Goal: Transaction & Acquisition: Purchase product/service

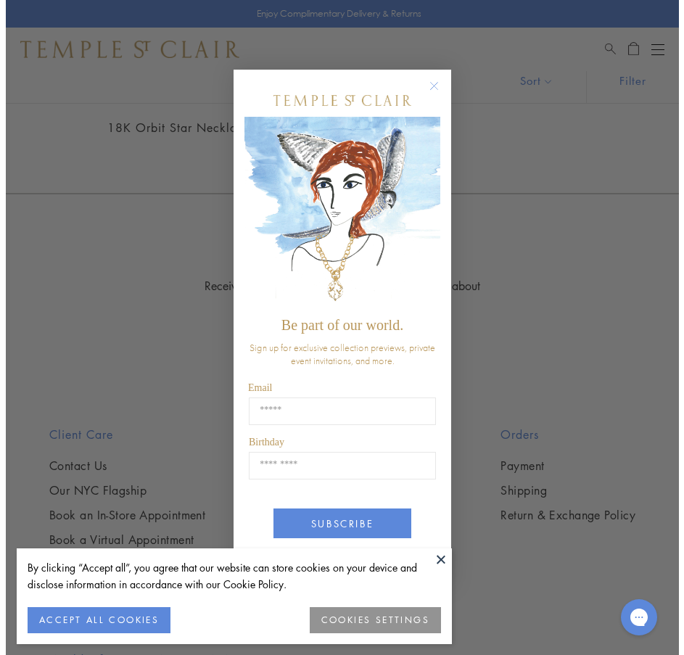
scroll to position [2334, 0]
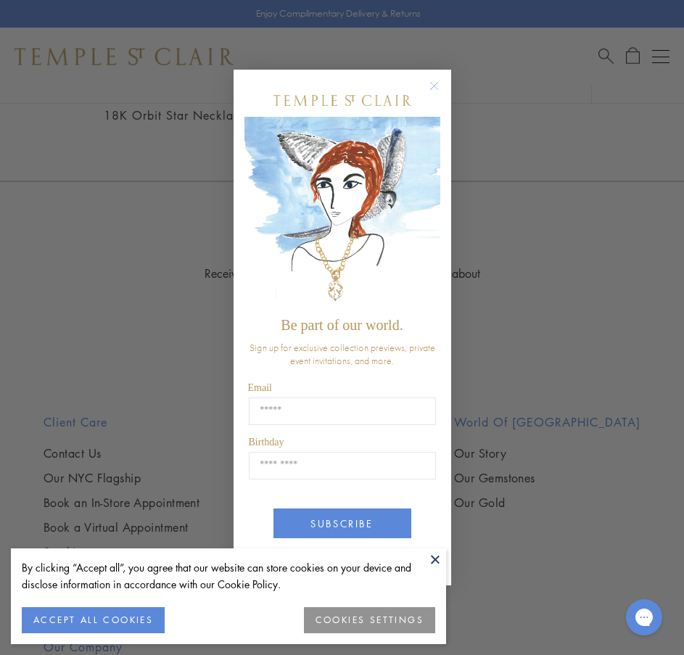
click at [578, 316] on div "Close dialog Be part of our world. Sign up for exclusive collection previews, p…" at bounding box center [342, 327] width 684 height 655
click at [432, 88] on circle "Close dialog" at bounding box center [433, 85] width 17 height 17
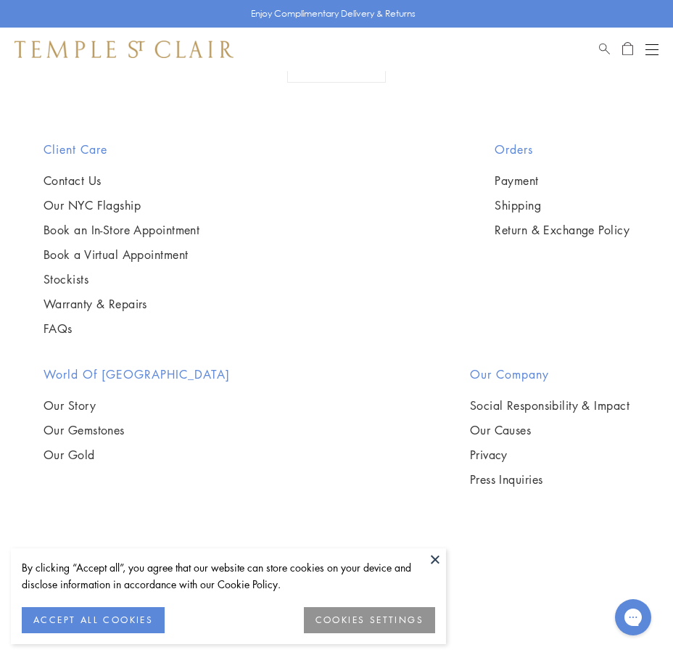
scroll to position [7748, 0]
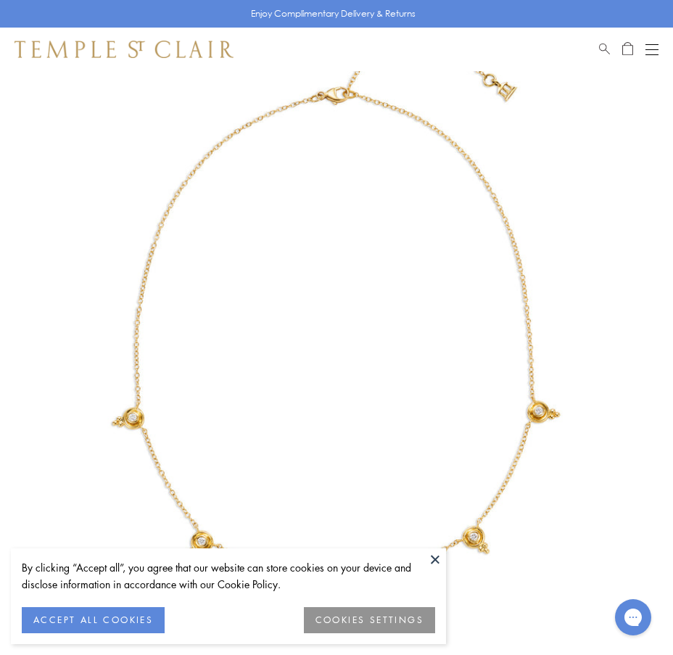
scroll to position [218, 0]
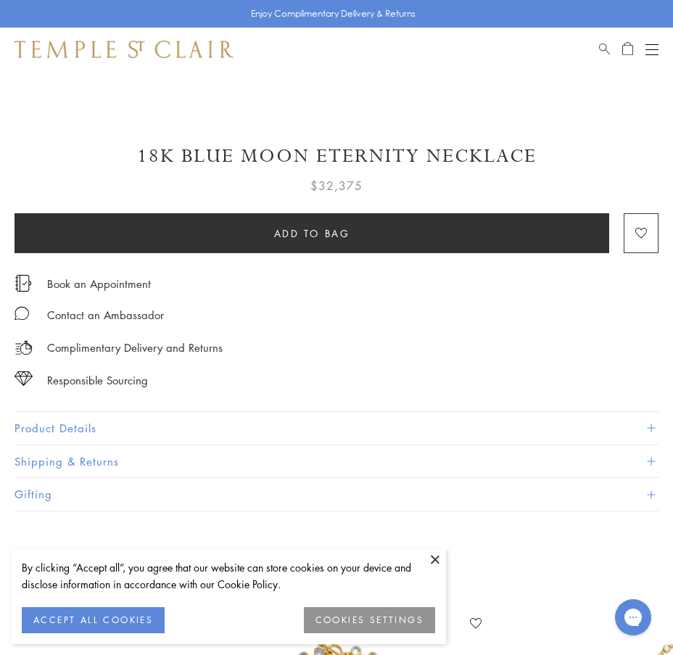
scroll to position [653, 0]
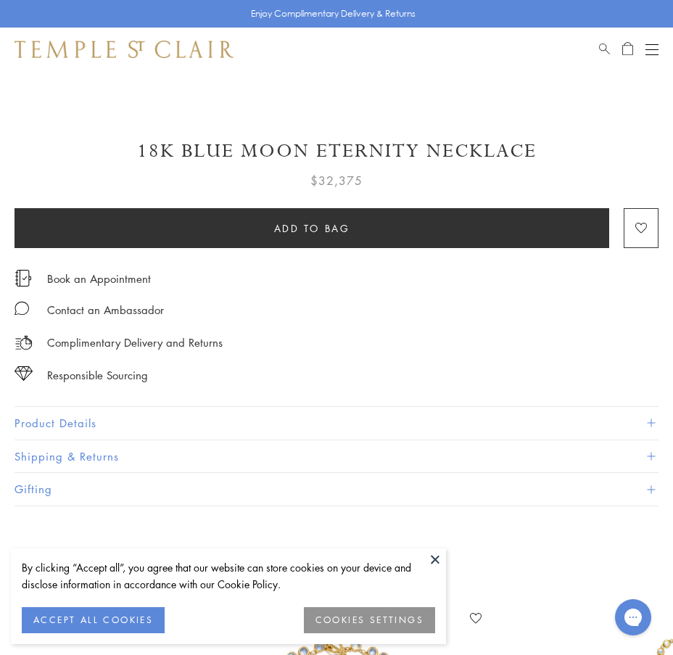
click at [397, 440] on button "Product Details" at bounding box center [337, 423] width 644 height 33
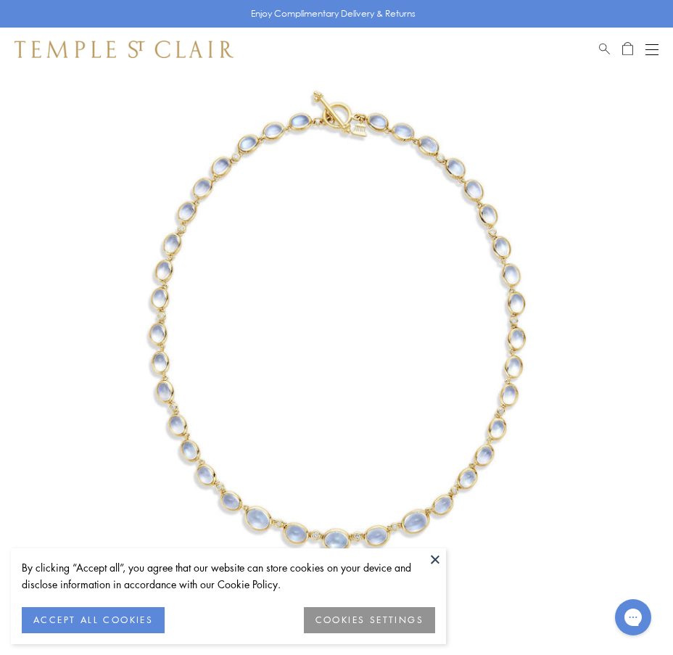
scroll to position [73, 0]
